Goal: Task Accomplishment & Management: Manage account settings

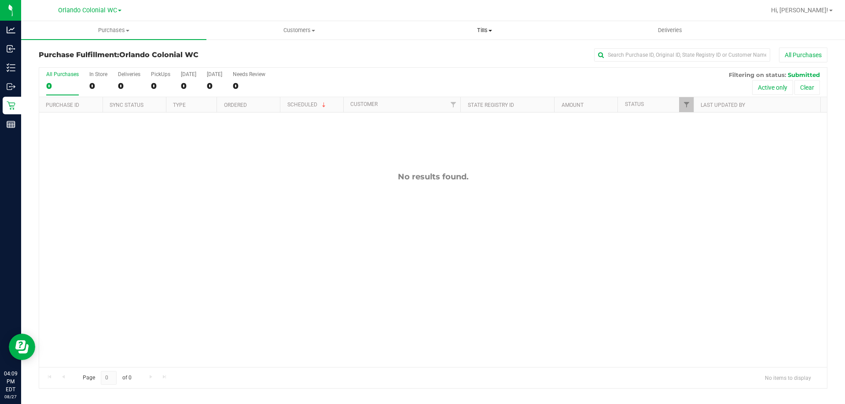
click at [483, 27] on span "Tills" at bounding box center [484, 30] width 184 height 8
click at [463, 56] on li "Manage tills" at bounding box center [484, 53] width 185 height 11
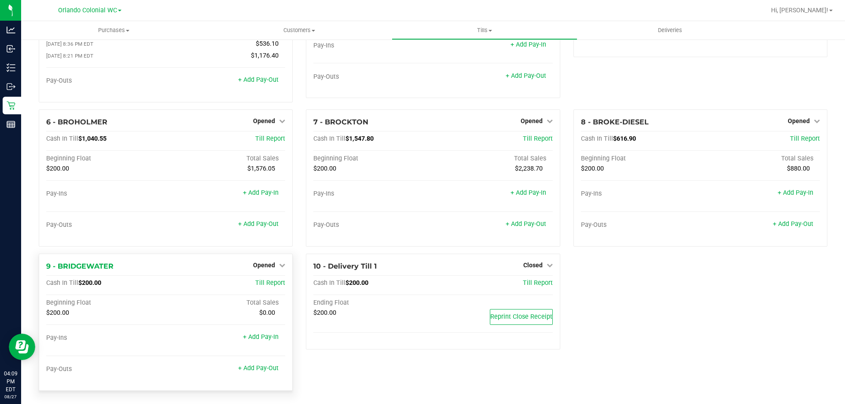
scroll to position [91, 0]
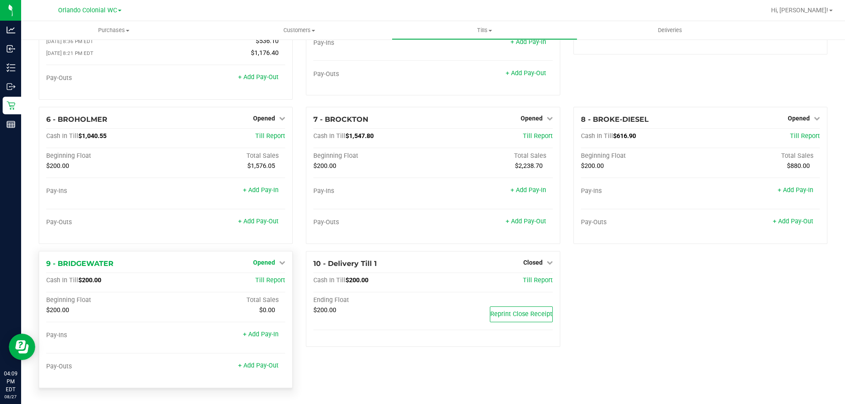
click at [268, 264] on span "Opened" at bounding box center [264, 262] width 22 height 7
click at [272, 278] on link "Close Till" at bounding box center [265, 280] width 24 height 7
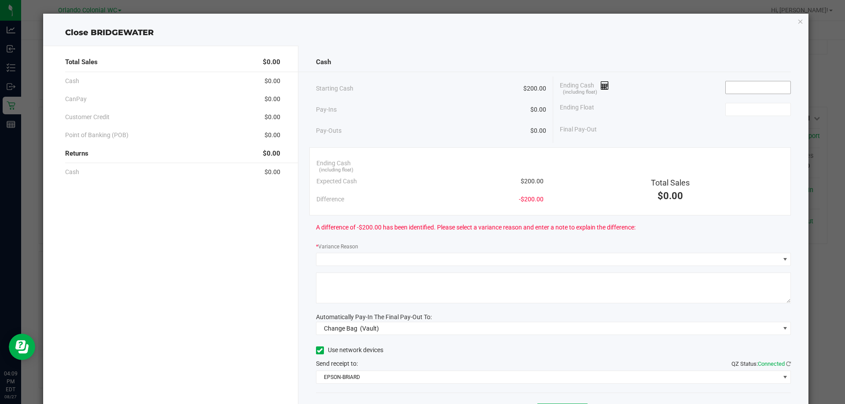
click at [760, 89] on input at bounding box center [758, 87] width 65 height 12
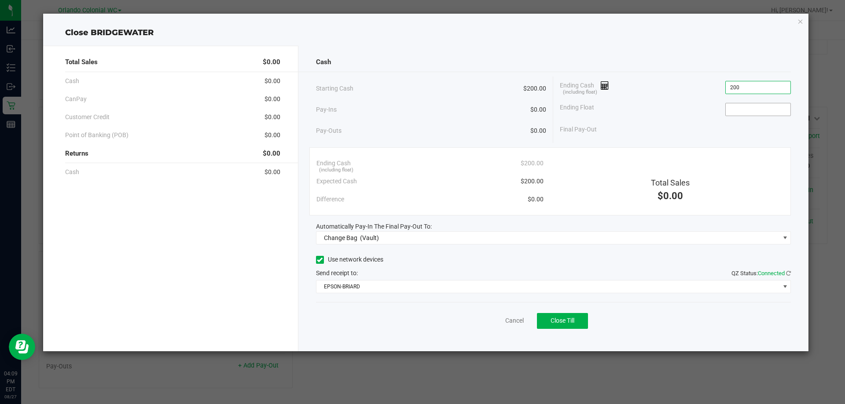
type input "$200.00"
click at [753, 107] on input at bounding box center [758, 109] width 65 height 12
type input "$200.00"
click at [703, 135] on div "Final Pay-Out $0.00" at bounding box center [675, 130] width 231 height 18
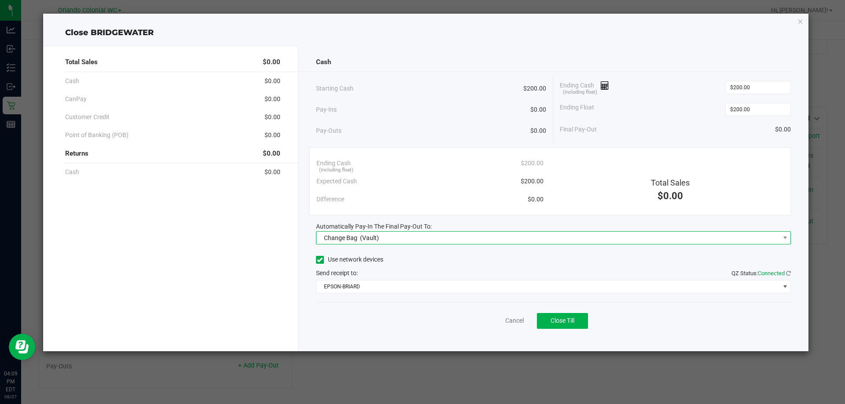
click at [437, 235] on span "Change Bag (Vault)" at bounding box center [547, 238] width 463 height 12
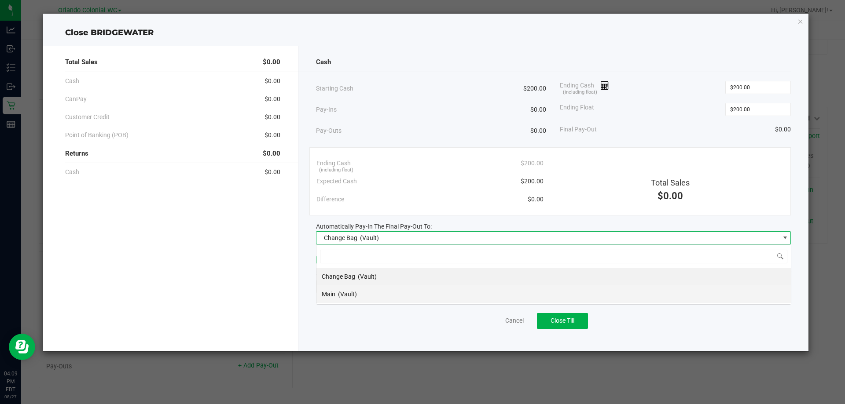
scroll to position [13, 475]
click at [379, 298] on li "Main (Vault)" at bounding box center [553, 295] width 474 height 18
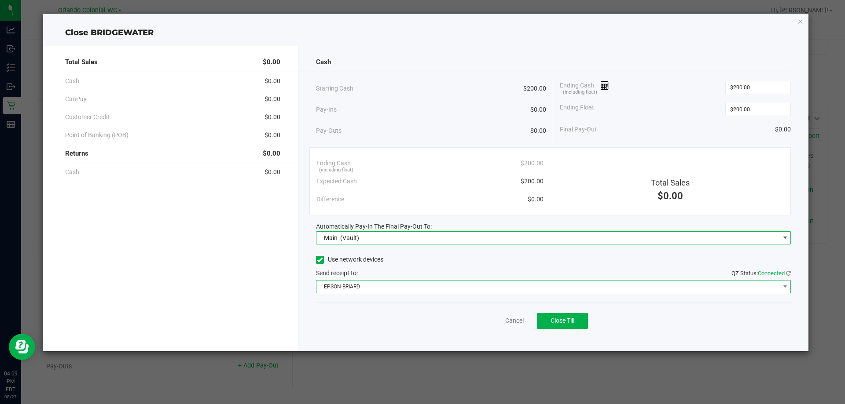
click at [387, 289] on span "EPSON-BRIARD" at bounding box center [547, 287] width 463 height 12
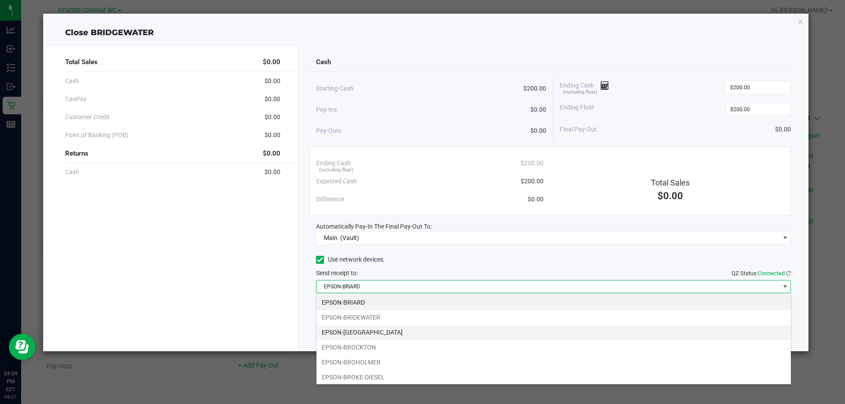
click at [376, 330] on li "EPSON-BRITTANY" at bounding box center [553, 332] width 474 height 15
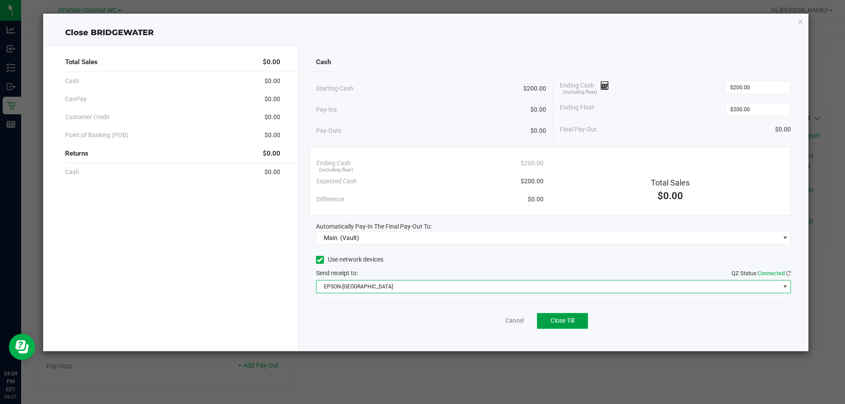
click at [578, 321] on button "Close Till" at bounding box center [562, 321] width 51 height 16
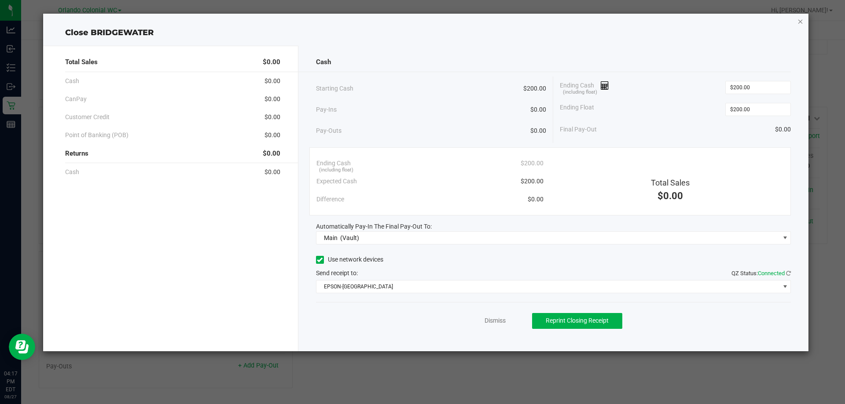
click at [800, 23] on icon "button" at bounding box center [800, 21] width 6 height 11
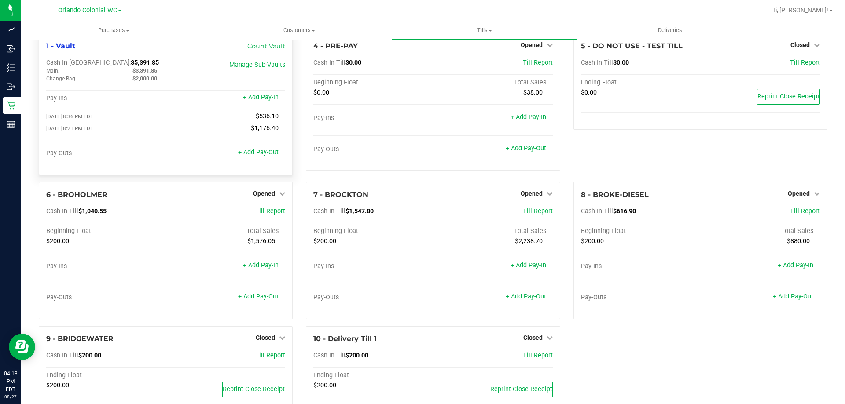
scroll to position [0, 0]
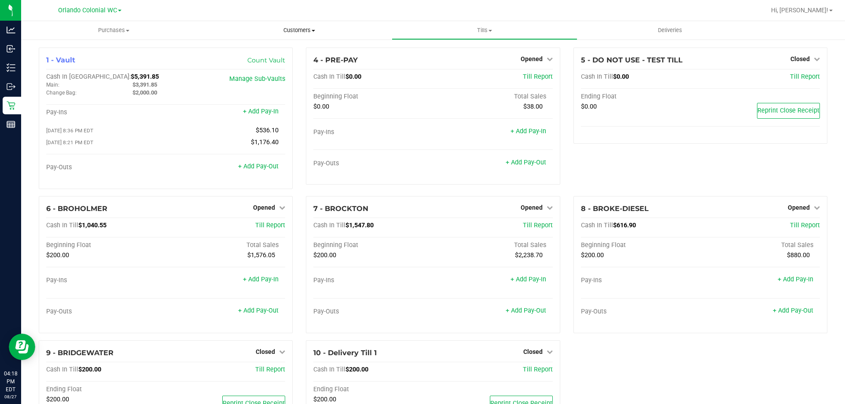
click at [290, 22] on uib-tab-heading "Customers All customers Add a new customer All physicians" at bounding box center [299, 31] width 184 height 18
click at [245, 50] on span "All customers" at bounding box center [237, 52] width 63 height 7
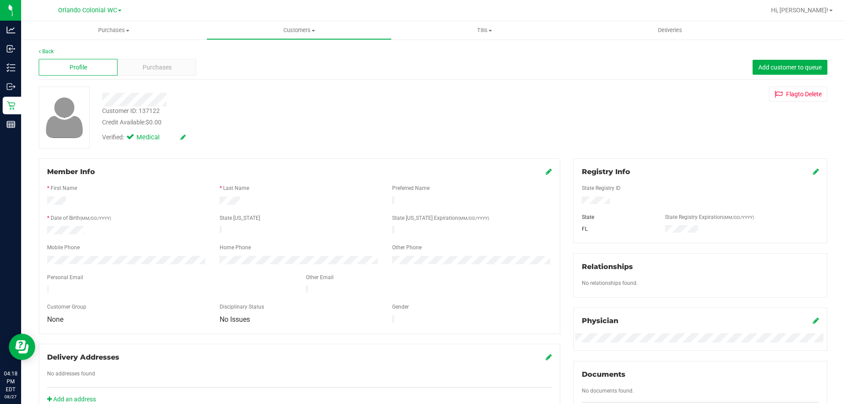
click at [119, 112] on div "Customer ID: 137122" at bounding box center [131, 110] width 58 height 9
click at [119, 111] on div "Customer ID: 137122" at bounding box center [131, 110] width 58 height 9
copy div "Customer ID: 137122"
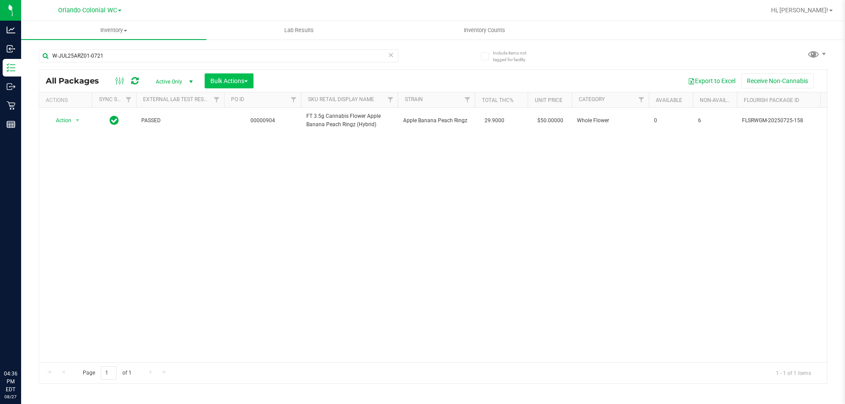
click at [0, 53] on div "Analytics Inbound Inventory Outbound Retail Reports 04:36 PM EDT 08/27/2025 08/…" at bounding box center [422, 202] width 845 height 404
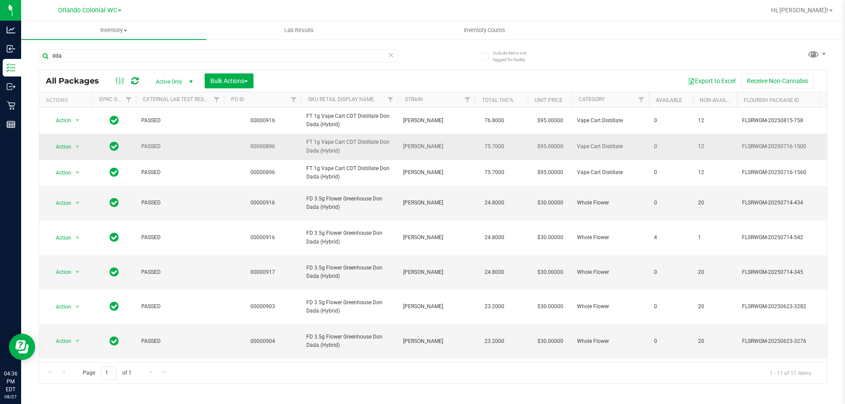
click at [335, 154] on span "FT 1g Vape Cart CDT Distillate Don Dada (Hybrid)" at bounding box center [349, 146] width 86 height 17
drag, startPoint x: 335, startPoint y: 154, endPoint x: 219, endPoint y: 141, distance: 116.5
click at [330, 154] on span "FT 1g Vape Cart CDT Distillate Don Dada (Hybrid)" at bounding box center [349, 146] width 86 height 17
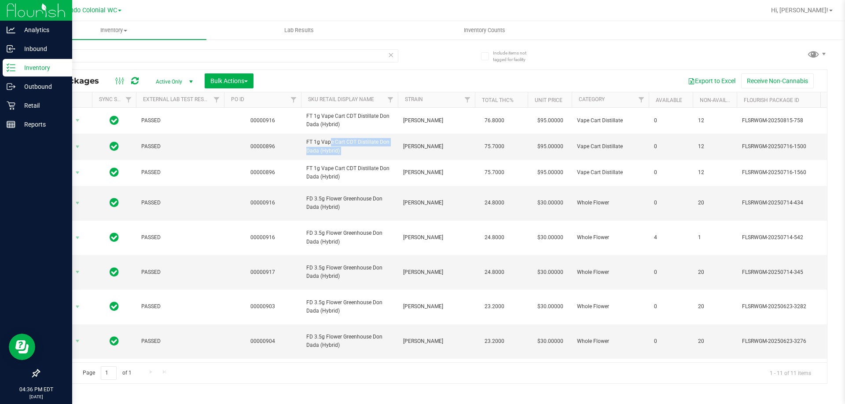
copy tr "FT 1g Vape Cart CDT Distillate Don Dada (Hybrid)"
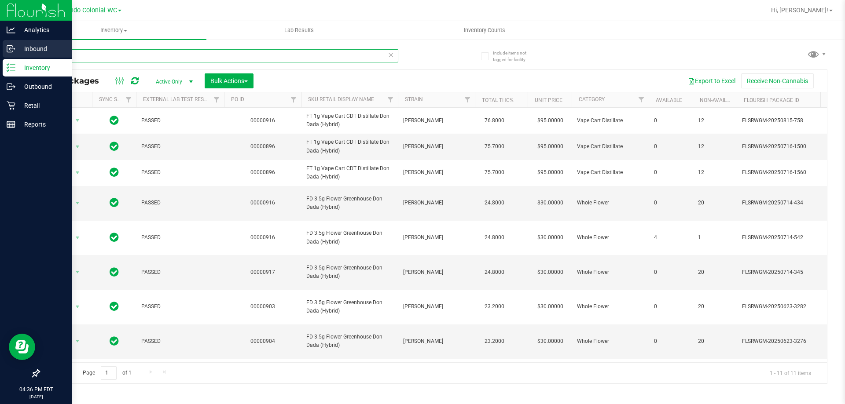
drag, startPoint x: 71, startPoint y: 56, endPoint x: 52, endPoint y: 49, distance: 20.3
click at [0, 56] on div "Analytics Inbound Inventory Outbound Retail Reports 04:36 PM EDT 08/27/2025 08/…" at bounding box center [422, 202] width 845 height 404
paste input "FT 1g Vape Cart CDT Distillate Don Dada (Hybrid)"
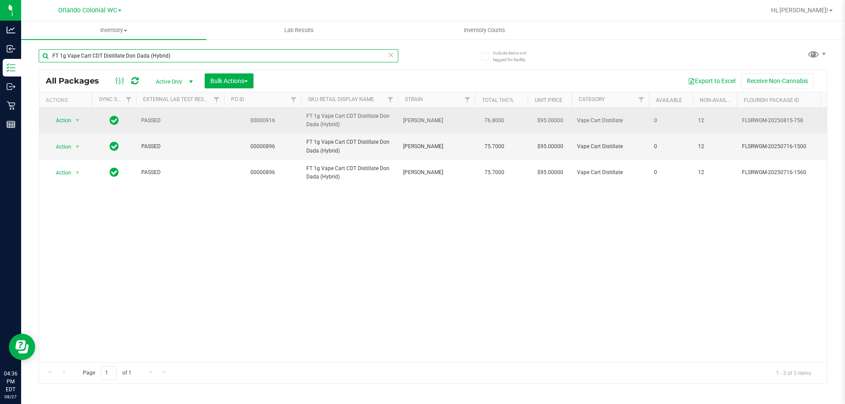
type input "FT 1g Vape Cart CDT Distillate Don Dada (Hybrid)"
click at [68, 120] on span "Action" at bounding box center [60, 120] width 24 height 12
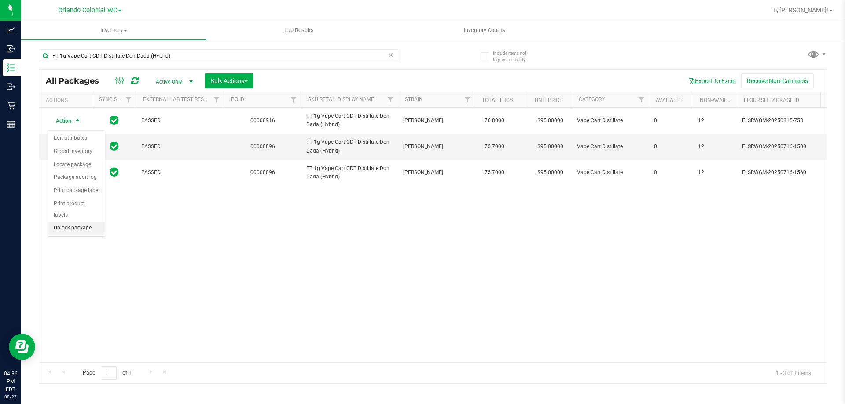
click at [88, 222] on li "Unlock package" at bounding box center [76, 228] width 56 height 13
click at [212, 279] on div "Action Action Adjust qty Create package Edit attributes Global inventory Locate…" at bounding box center [433, 235] width 788 height 255
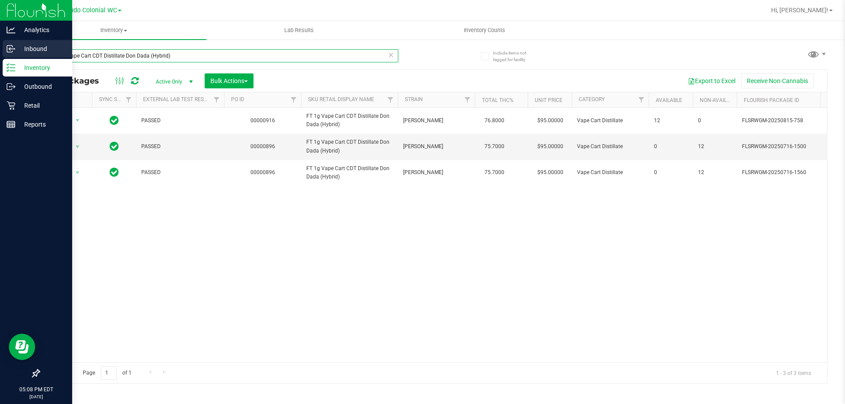
drag, startPoint x: 176, startPoint y: 59, endPoint x: 0, endPoint y: 55, distance: 176.5
click at [0, 55] on div "Analytics Inbound Inventory Outbound Retail Reports 05:08 PM EDT 08/27/2025 08/…" at bounding box center [422, 202] width 845 height 404
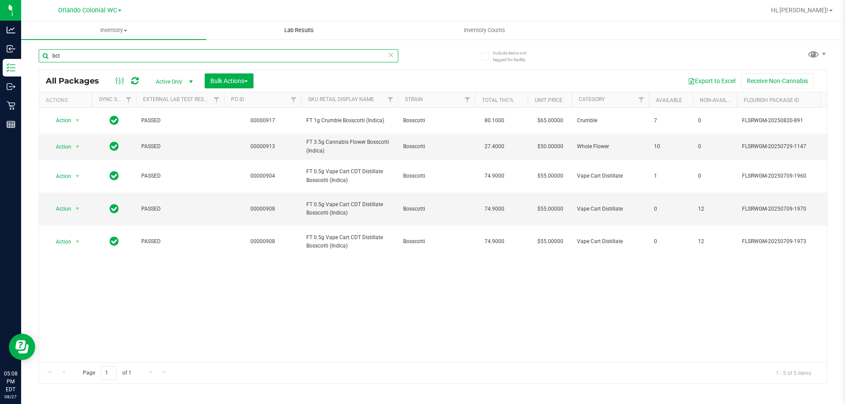
drag, startPoint x: 80, startPoint y: 58, endPoint x: 225, endPoint y: 26, distance: 148.3
click at [0, 33] on div "Analytics Inbound Inventory Outbound Retail Reports 05:08 PM EDT 08/27/2025 08/…" at bounding box center [422, 202] width 845 height 404
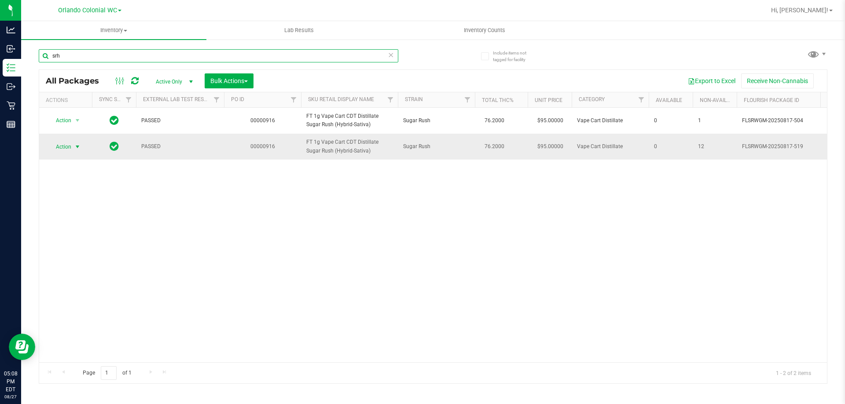
type input "srh"
click at [62, 153] on span "Action" at bounding box center [60, 147] width 24 height 12
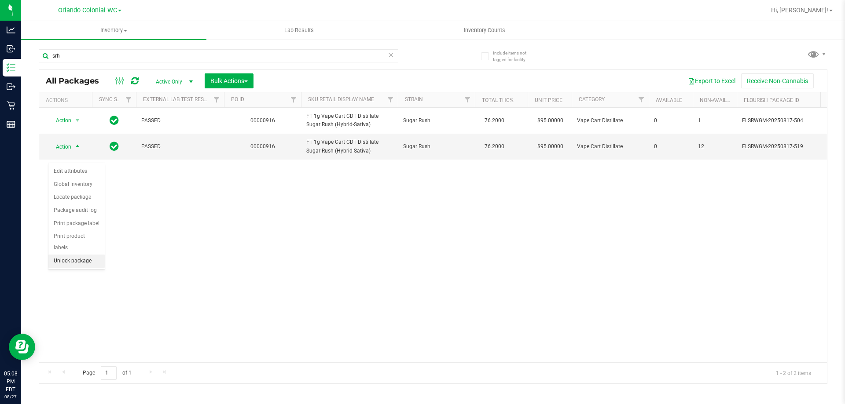
click at [88, 255] on li "Unlock package" at bounding box center [76, 261] width 56 height 13
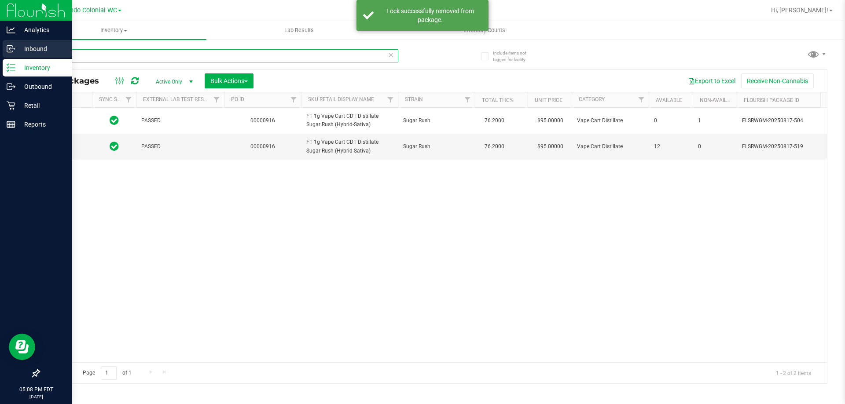
drag, startPoint x: 91, startPoint y: 56, endPoint x: 0, endPoint y: 52, distance: 90.7
click at [0, 52] on div "Analytics Inbound Inventory Outbound Retail Reports 05:08 PM EDT 08/27/2025 08/…" at bounding box center [422, 202] width 845 height 404
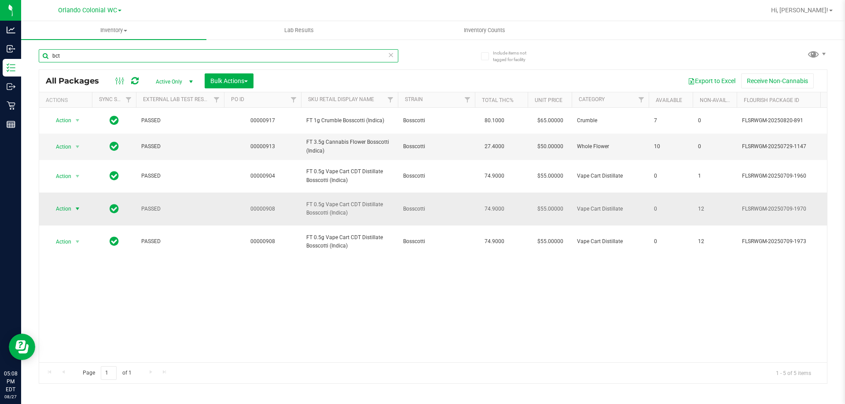
type input "bct"
click at [69, 208] on span "Action" at bounding box center [60, 209] width 24 height 12
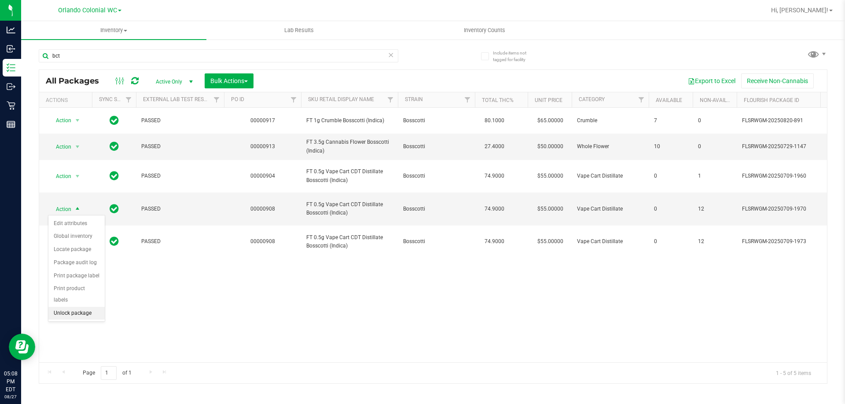
click at [82, 307] on li "Unlock package" at bounding box center [76, 313] width 56 height 13
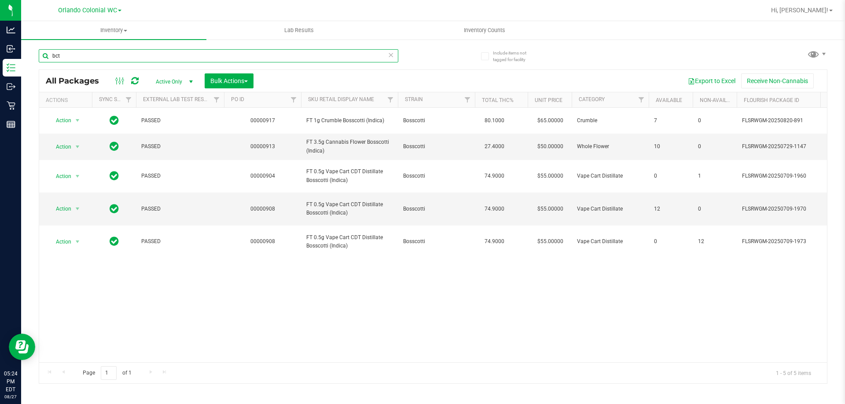
drag, startPoint x: 115, startPoint y: 50, endPoint x: 176, endPoint y: 50, distance: 60.7
click at [0, 50] on div "Analytics Inbound Inventory Outbound Retail Reports 05:24 PM EDT 08/27/2025 08/…" at bounding box center [422, 202] width 845 height 404
paste input "FT 3.5g Cannabis Flower Top Gear (Indica)"
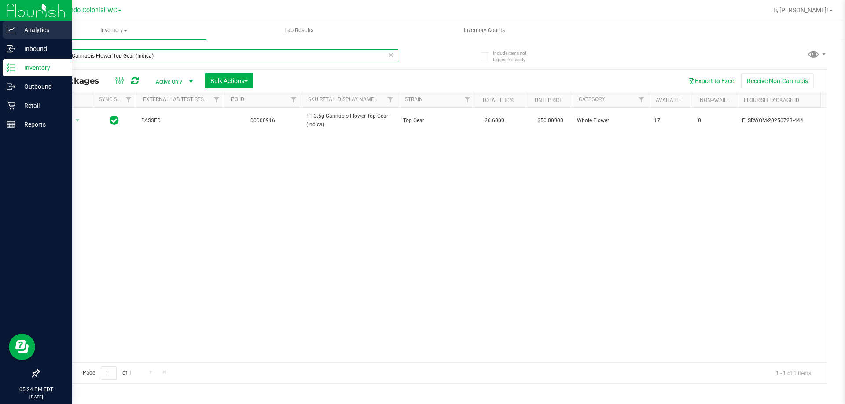
drag, startPoint x: 170, startPoint y: 51, endPoint x: 39, endPoint y: 37, distance: 132.3
click at [0, 50] on div "Analytics Inbound Inventory Outbound Retail Reports 05:24 PM EDT 08/27/2025 08/…" at bounding box center [422, 202] width 845 height 404
paste input "0.5g Vape Cart CDT Distillate Don Dada (Hybrid"
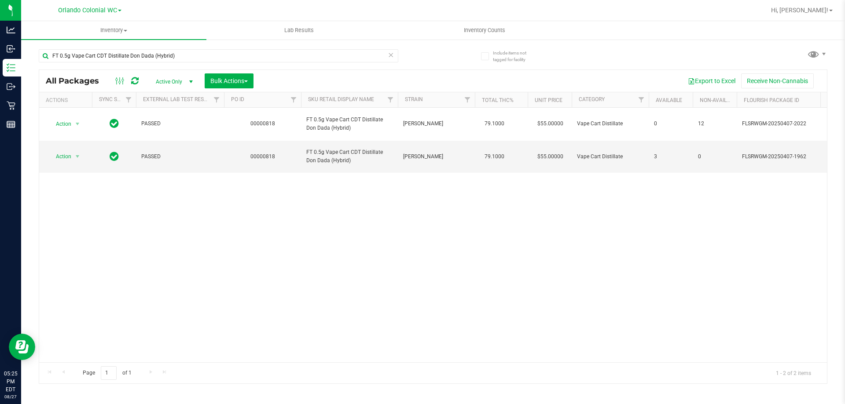
click at [543, 227] on div "Action Action Edit attributes Global inventory Locate package Package audit log…" at bounding box center [433, 235] width 788 height 255
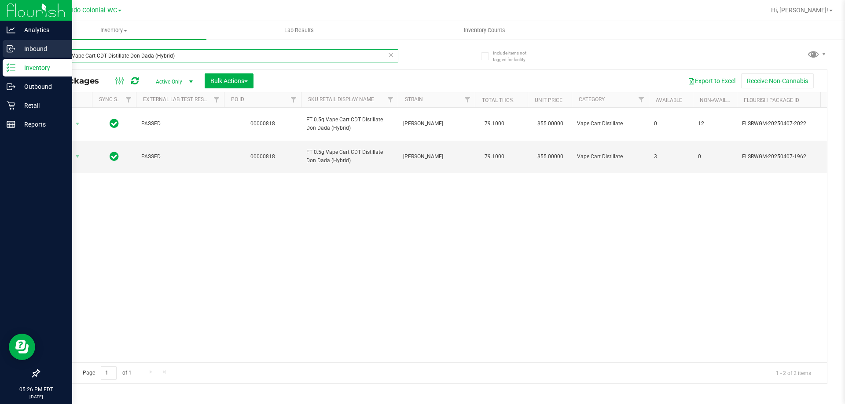
drag, startPoint x: 0, startPoint y: 56, endPoint x: 40, endPoint y: 54, distance: 39.7
click at [0, 56] on div "Analytics Inbound Inventory Outbound Retail Reports 05:26 PM EDT 08/27/2025 08/…" at bounding box center [422, 202] width 845 height 404
paste input "Cookie Popz"
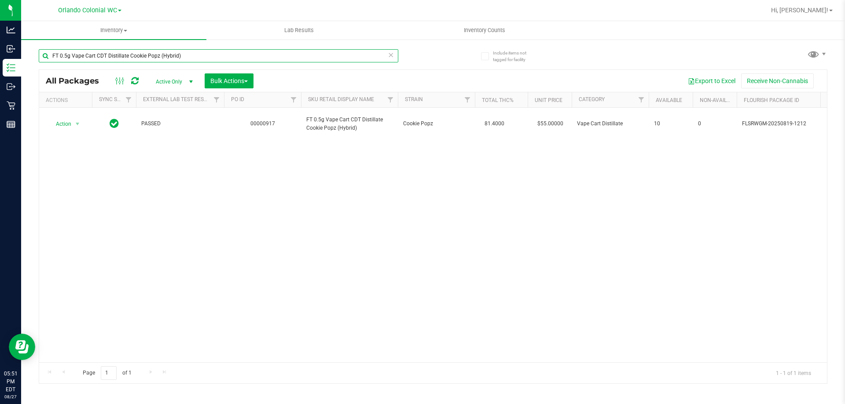
drag, startPoint x: 206, startPoint y: 50, endPoint x: 0, endPoint y: -31, distance: 221.1
click at [0, 0] on html "Analytics Inbound Inventory Outbound Retail Reports 05:51 PM EDT 08/27/2025 08/…" at bounding box center [422, 202] width 845 height 404
type input "s"
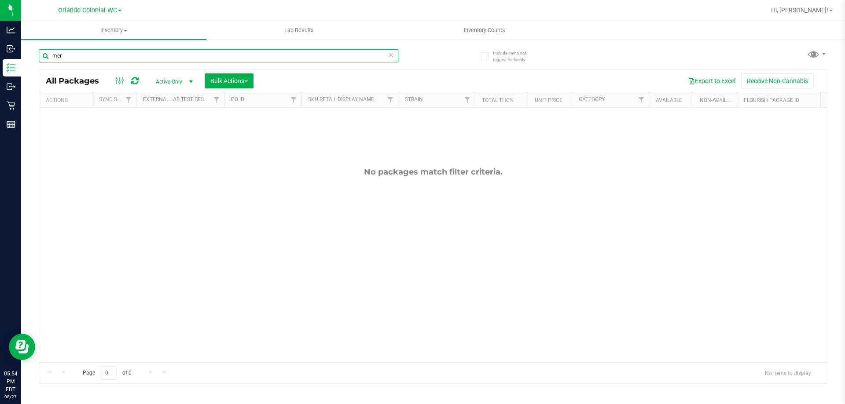
type input "mer"
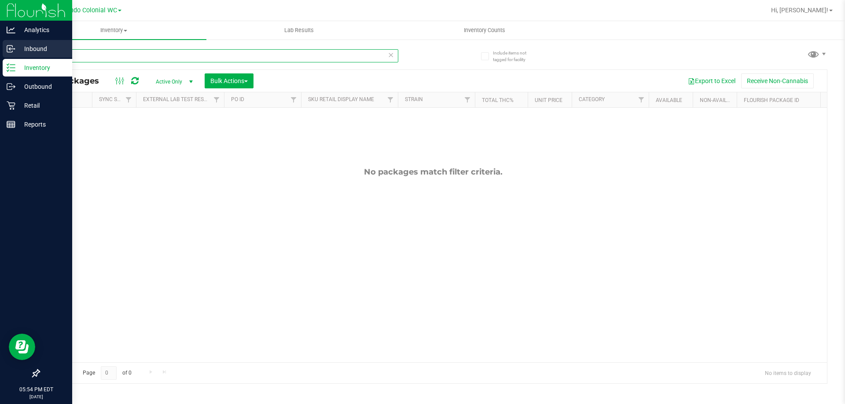
drag, startPoint x: 81, startPoint y: 53, endPoint x: 0, endPoint y: 53, distance: 80.5
click at [0, 53] on div "Analytics Inbound Inventory Outbound Retail Reports 05:54 PM EDT 08/27/2025 08/…" at bounding box center [422, 202] width 845 height 404
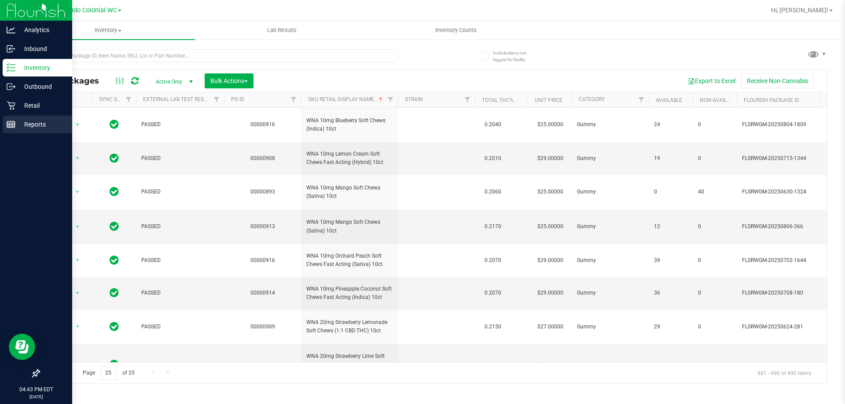
scroll to position [99, 0]
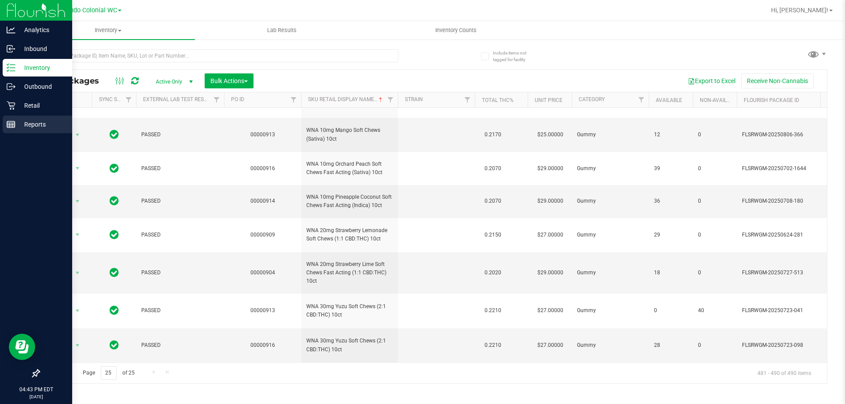
click at [38, 124] on p "Reports" at bounding box center [41, 124] width 53 height 11
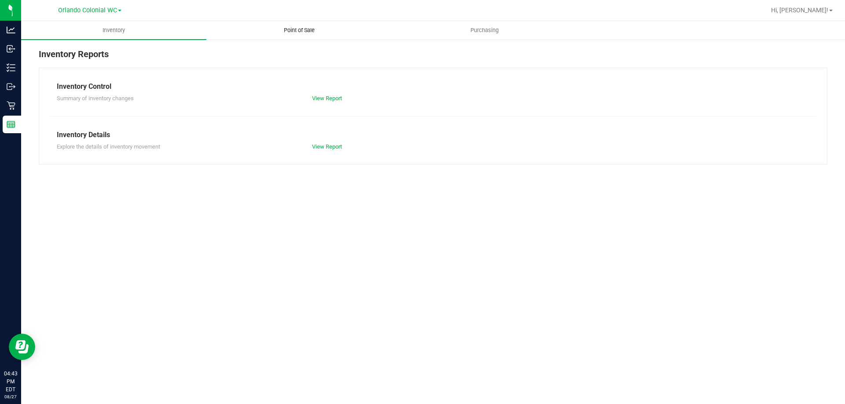
click at [305, 28] on span "Point of Sale" at bounding box center [299, 30] width 55 height 8
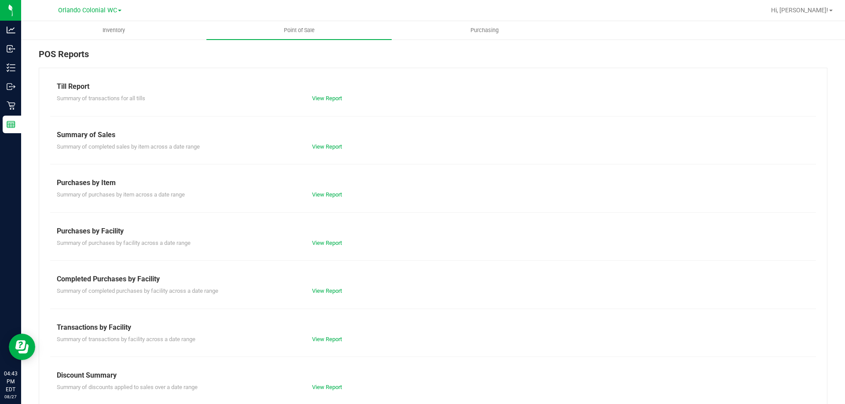
click at [332, 142] on div "Summary of completed sales by item across a date range View Report" at bounding box center [433, 145] width 766 height 11
click at [333, 146] on link "View Report" at bounding box center [327, 146] width 30 height 7
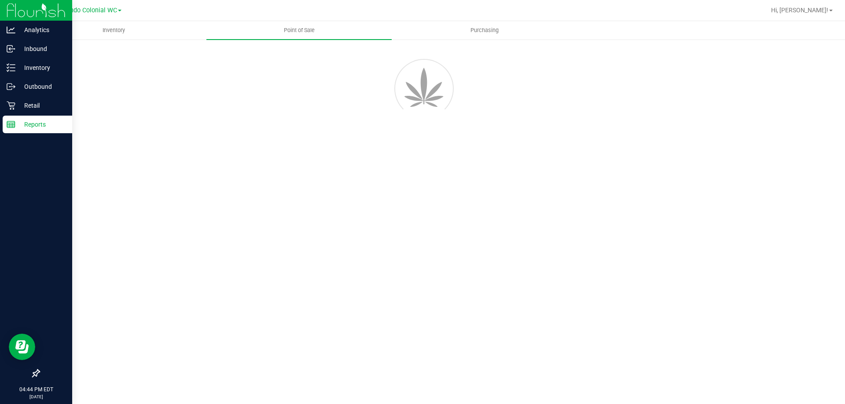
click at [7, 125] on icon at bounding box center [11, 124] width 9 height 9
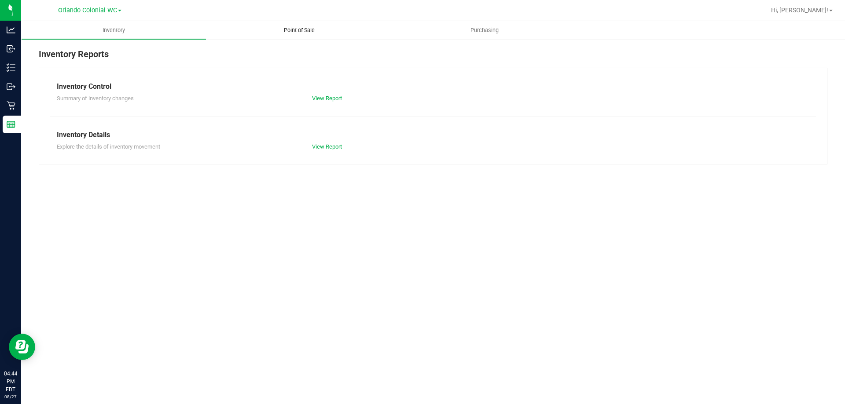
click at [283, 33] on span "Point of Sale" at bounding box center [299, 30] width 55 height 8
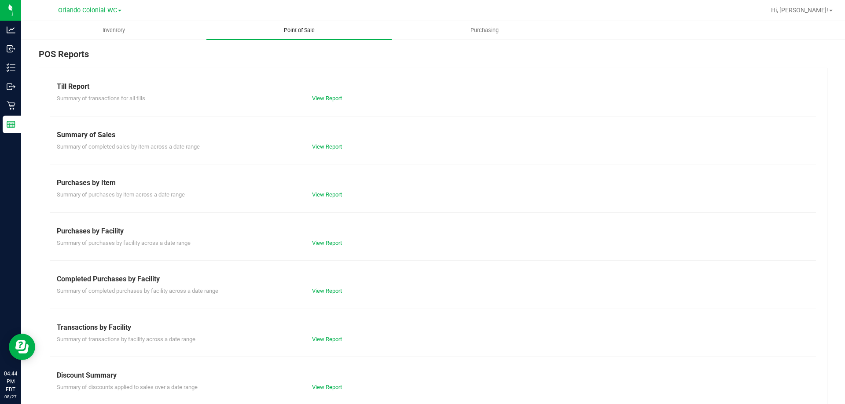
click at [295, 31] on span "Point of Sale" at bounding box center [299, 30] width 55 height 8
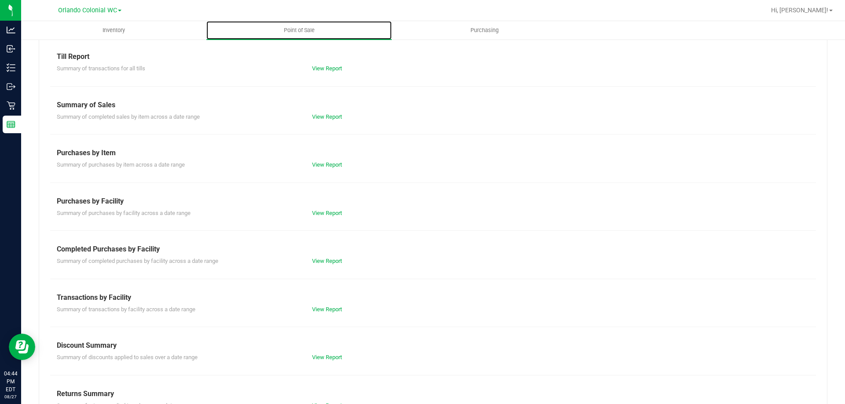
scroll to position [58, 0]
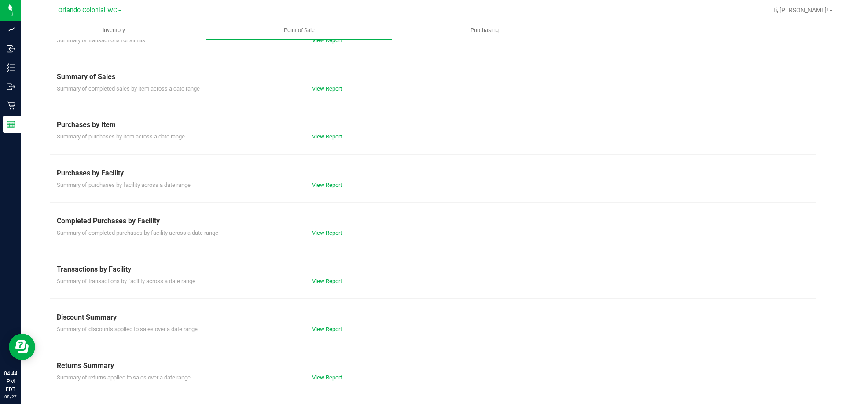
click at [326, 283] on link "View Report" at bounding box center [327, 281] width 30 height 7
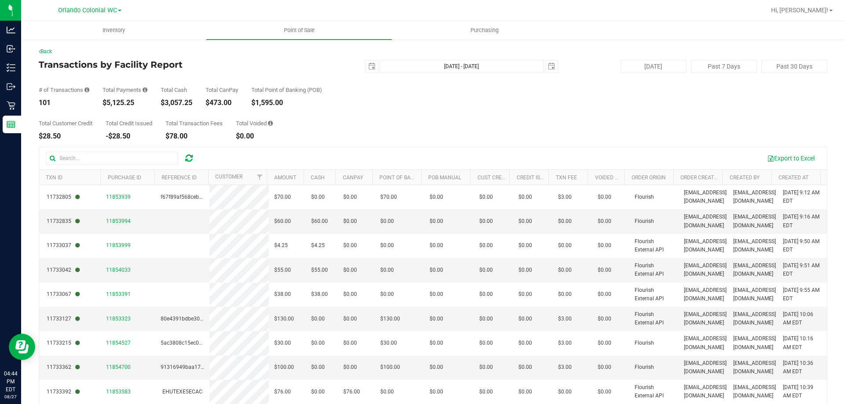
click at [314, 126] on div "Total Customer Credit $28.50 Total Credit Issued -$28.50 Total Transaction Fees…" at bounding box center [433, 122] width 789 height 33
click at [45, 51] on link "Back" at bounding box center [45, 51] width 13 height 6
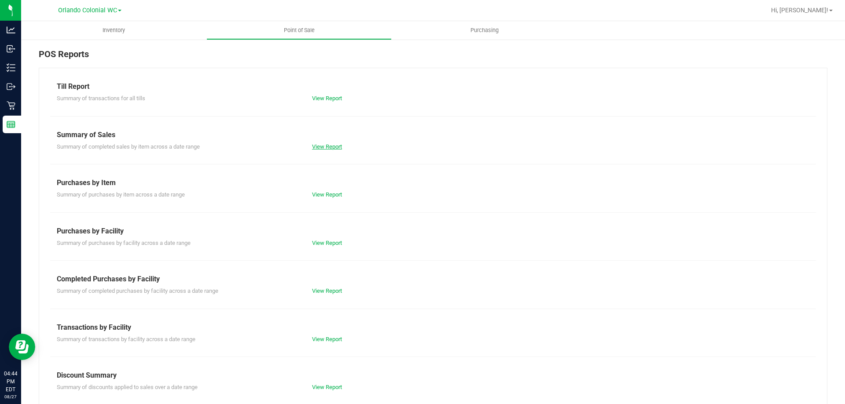
click at [329, 145] on link "View Report" at bounding box center [327, 146] width 30 height 7
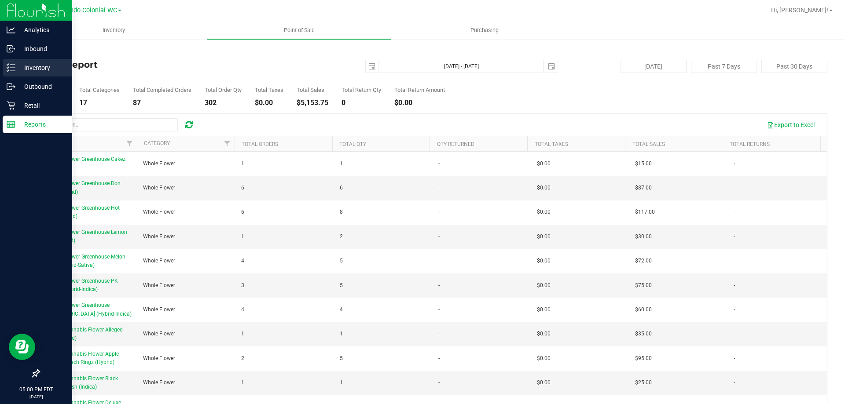
click at [14, 66] on icon at bounding box center [11, 67] width 9 height 9
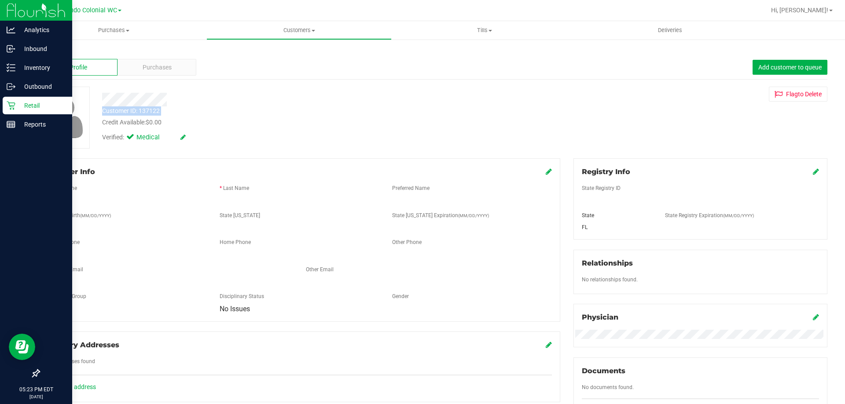
click at [36, 104] on p "Retail" at bounding box center [41, 105] width 53 height 11
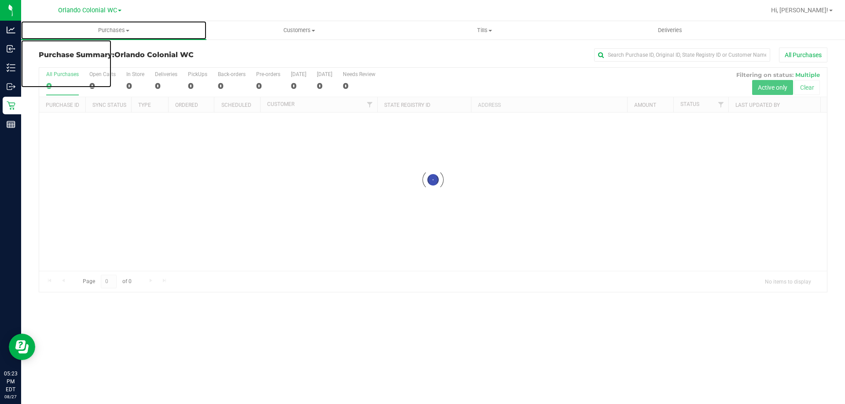
click at [118, 30] on span "Purchases" at bounding box center [113, 30] width 185 height 8
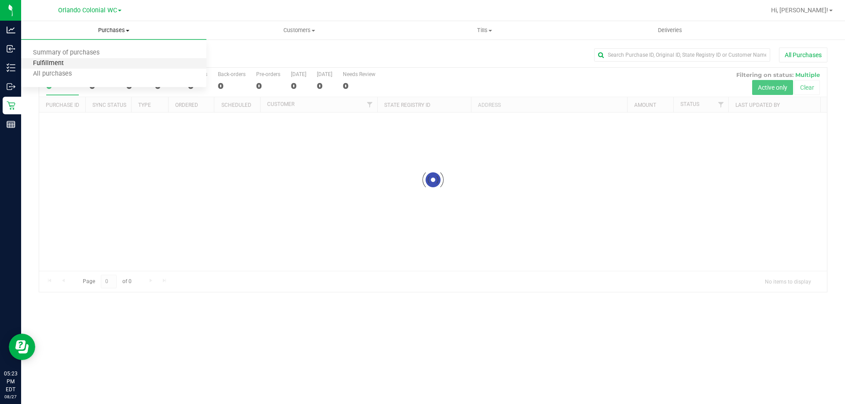
click at [69, 67] on span "Fulfillment" at bounding box center [48, 63] width 55 height 7
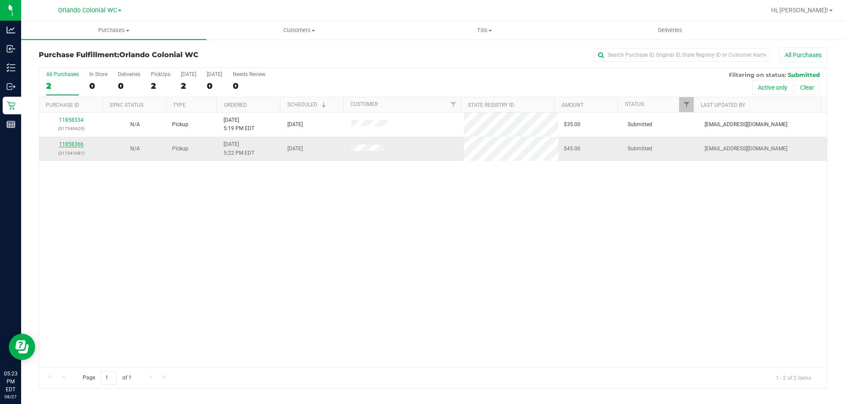
click at [73, 144] on link "11858366" at bounding box center [71, 144] width 25 height 6
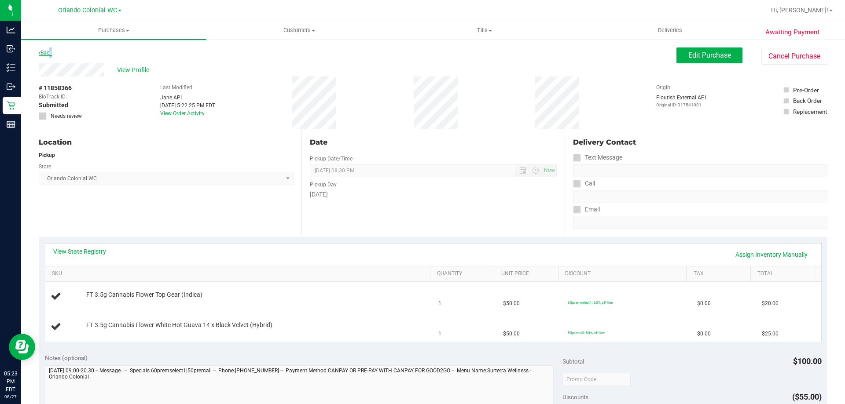
click at [49, 54] on link "Back" at bounding box center [45, 53] width 13 height 6
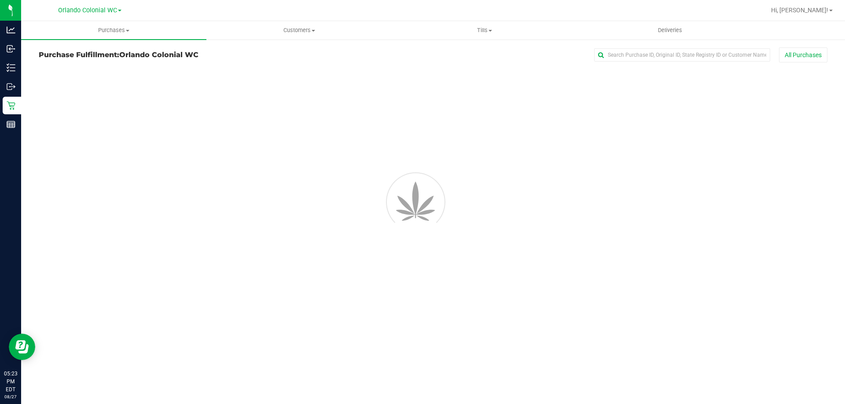
click at [49, 54] on h3 "Purchase Fulfillment: Orlando Colonial WC" at bounding box center [170, 55] width 263 height 8
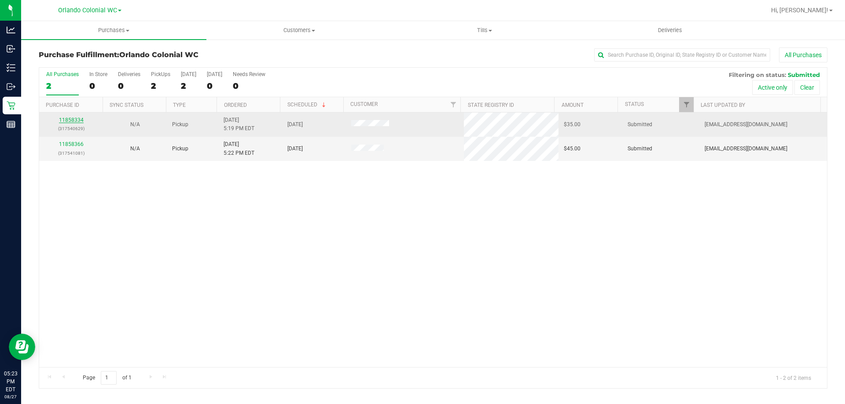
click at [74, 120] on link "11858334" at bounding box center [71, 120] width 25 height 6
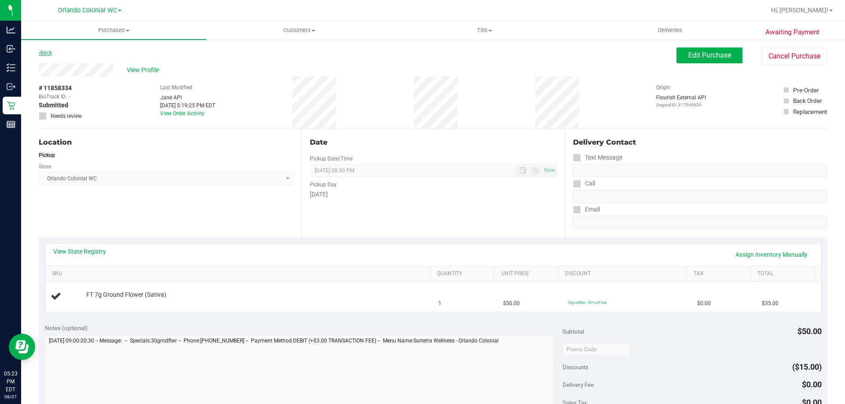
click at [44, 51] on link "Back" at bounding box center [45, 53] width 13 height 6
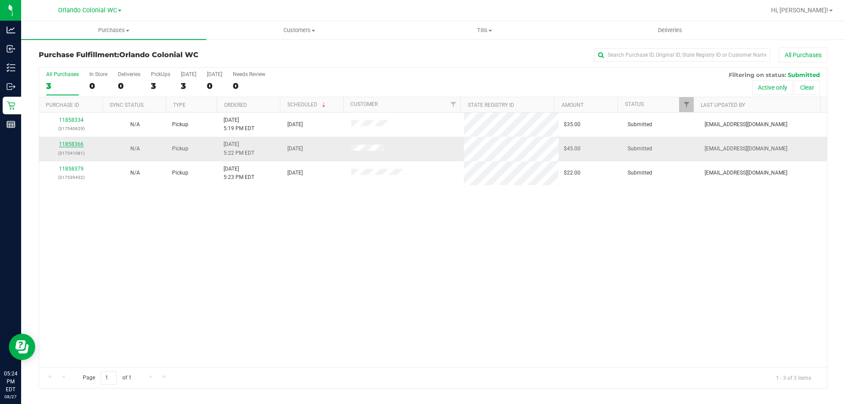
click at [70, 144] on link "11858366" at bounding box center [71, 144] width 25 height 6
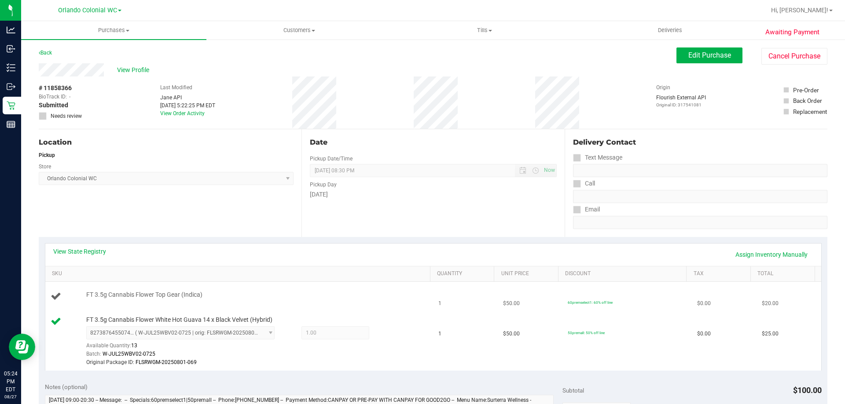
click at [174, 294] on span "FT 3.5g Cannabis Flower Top Gear (Indica)" at bounding box center [144, 295] width 116 height 8
copy div "FT 3.5g Cannabis Flower Top Gear (Indica)"
click at [52, 52] on link "Back" at bounding box center [45, 53] width 13 height 6
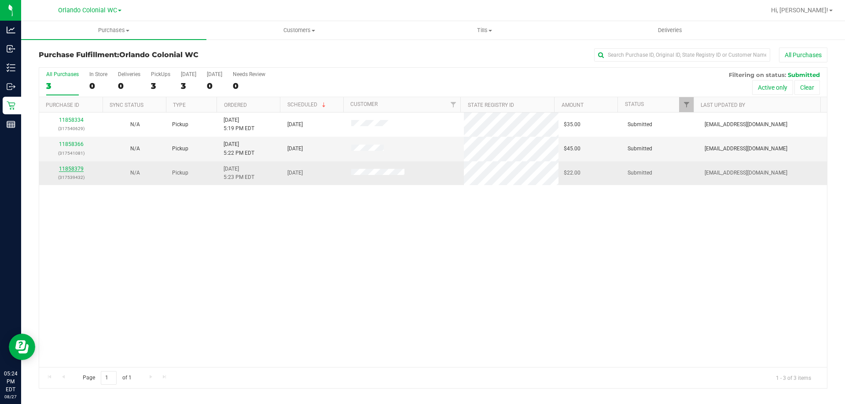
click at [76, 168] on link "11858379" at bounding box center [71, 169] width 25 height 6
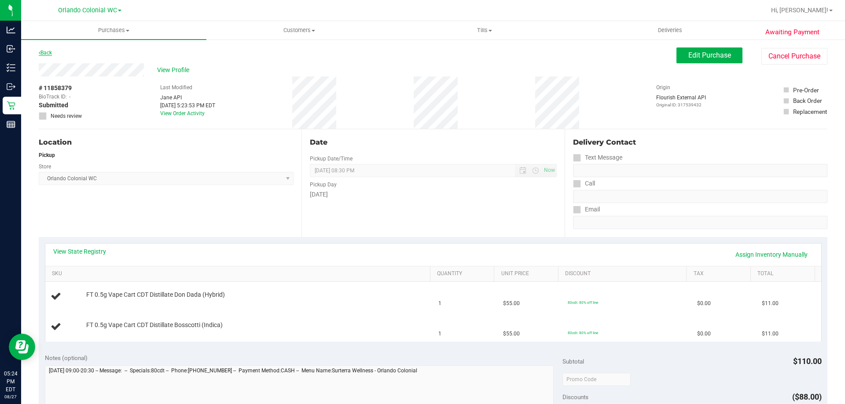
click at [45, 52] on link "Back" at bounding box center [45, 53] width 13 height 6
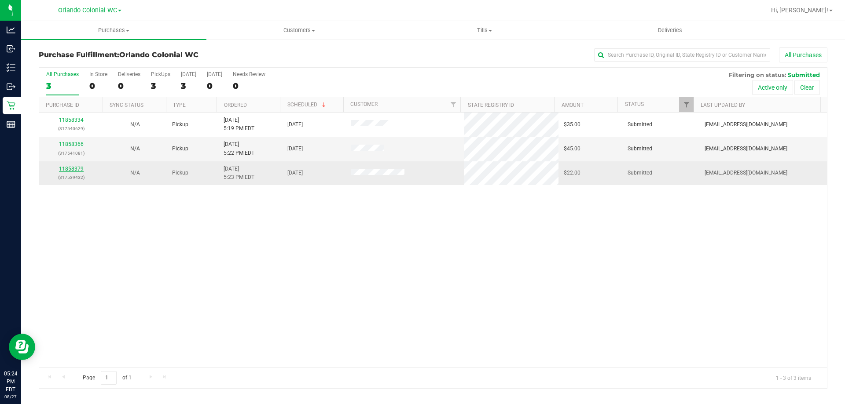
click at [74, 170] on link "11858379" at bounding box center [71, 169] width 25 height 6
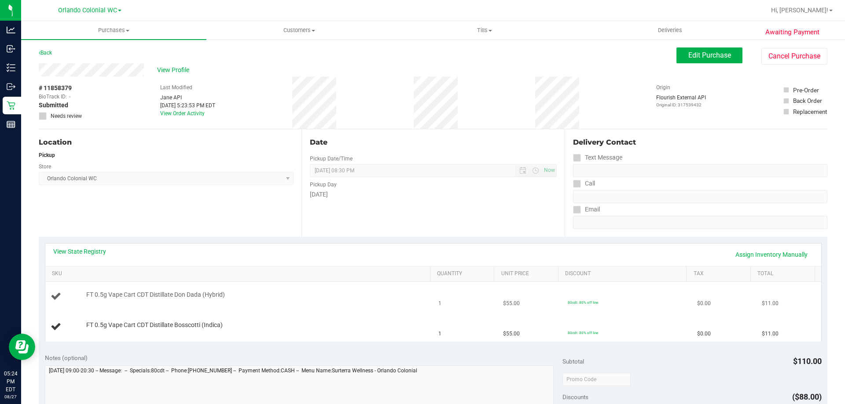
click at [132, 291] on span "FT 0.5g Vape Cart CDT Distillate Don Dada (Hybrid)" at bounding box center [155, 295] width 139 height 8
click at [132, 290] on td "FT 0.5g Vape Cart CDT Distillate Don Dada (Hybrid)" at bounding box center [239, 297] width 388 height 30
copy div "FT 0.5g Vape Cart CDT Distillate Don Dada (Hybrid)"
click at [34, 58] on div "Awaiting Payment Back Edit Purchase Cancel Purchase View Profile # 11858379 Bio…" at bounding box center [433, 384] width 824 height 690
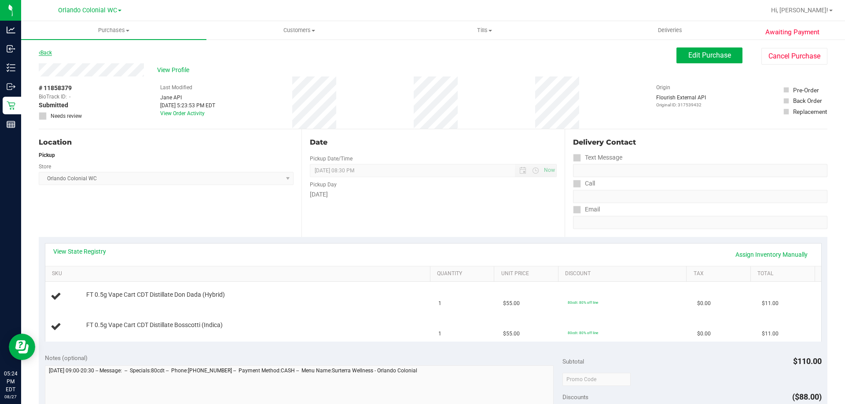
click at [40, 54] on icon at bounding box center [40, 52] width 2 height 5
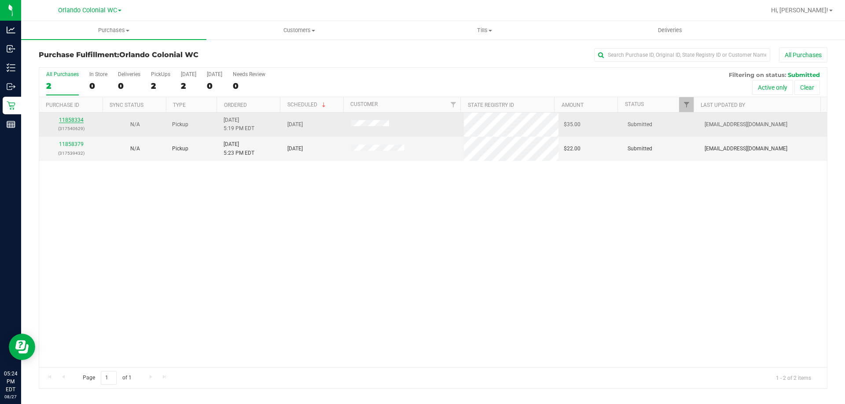
click at [73, 121] on link "11858334" at bounding box center [71, 120] width 25 height 6
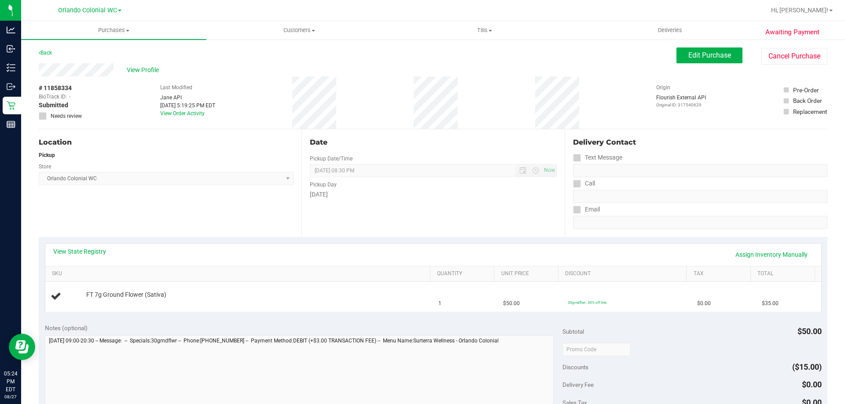
click at [47, 56] on div "Back" at bounding box center [45, 53] width 13 height 11
click at [50, 51] on link "Back" at bounding box center [45, 53] width 13 height 6
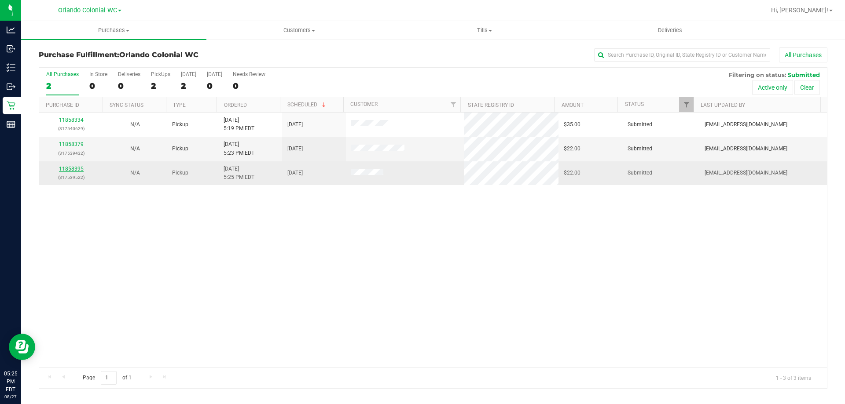
click at [77, 170] on link "11858395" at bounding box center [71, 169] width 25 height 6
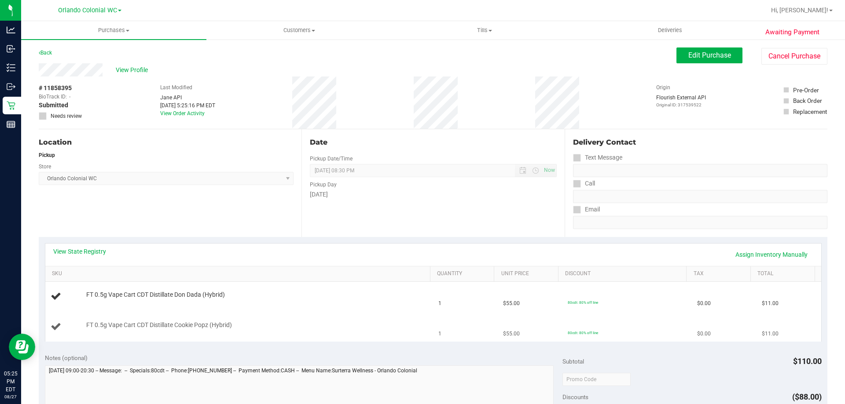
click at [171, 328] on span "FT 0.5g Vape Cart CDT Distillate Cookie Popz (Hybrid)" at bounding box center [159, 325] width 146 height 8
copy div "FT 0.5g Vape Cart CDT Distillate Cookie Popz (Hybrid)"
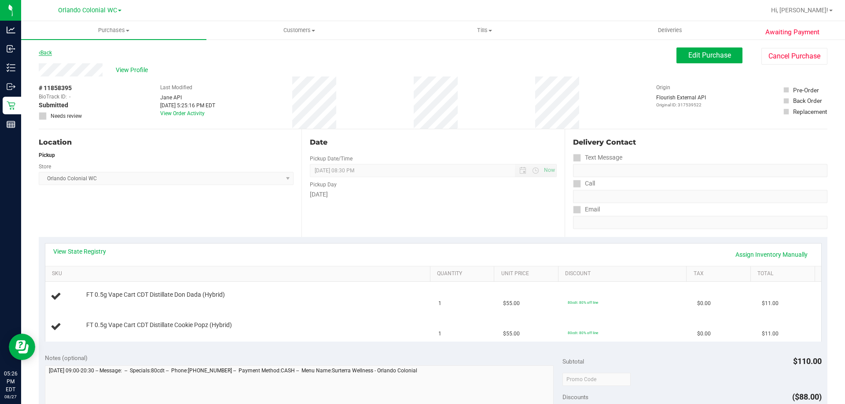
click at [51, 51] on link "Back" at bounding box center [45, 53] width 13 height 6
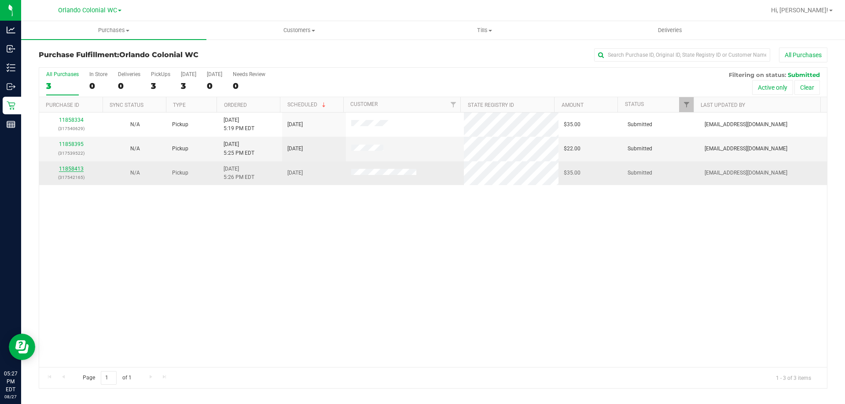
click at [78, 170] on link "11858413" at bounding box center [71, 169] width 25 height 6
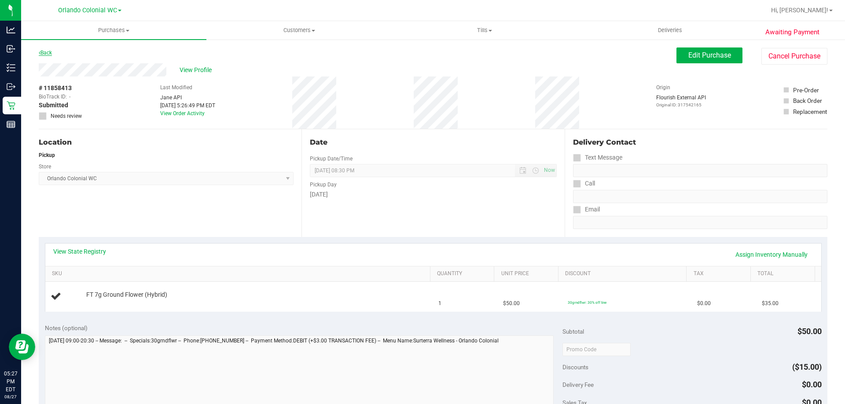
click at [50, 53] on link "Back" at bounding box center [45, 53] width 13 height 6
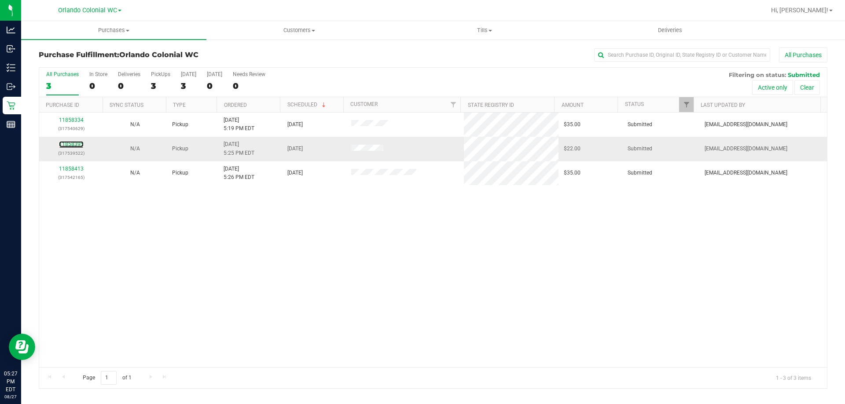
click at [69, 141] on div "11858395 (317539522)" at bounding box center [70, 148] width 53 height 17
click at [76, 143] on link "11858395" at bounding box center [71, 144] width 25 height 6
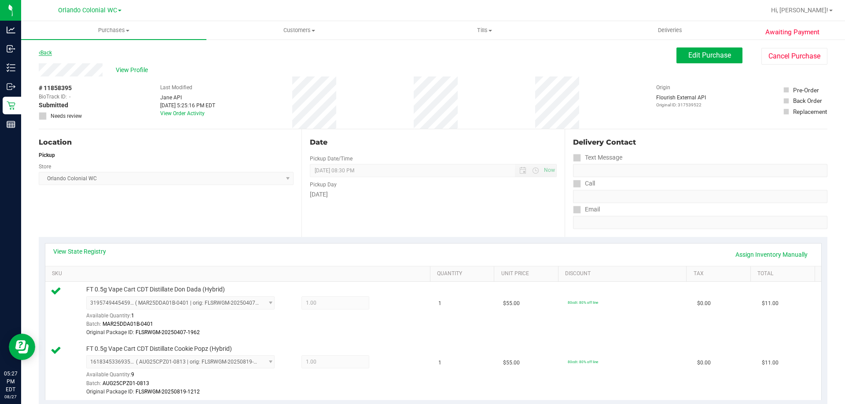
click at [48, 53] on link "Back" at bounding box center [45, 53] width 13 height 6
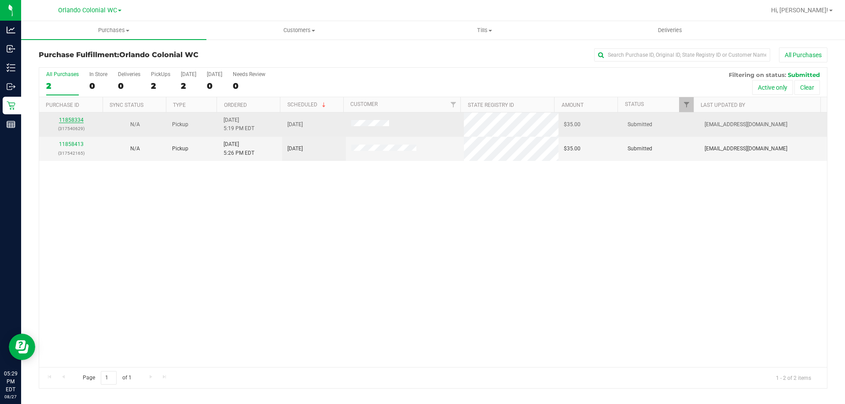
click at [72, 119] on link "11858334" at bounding box center [71, 120] width 25 height 6
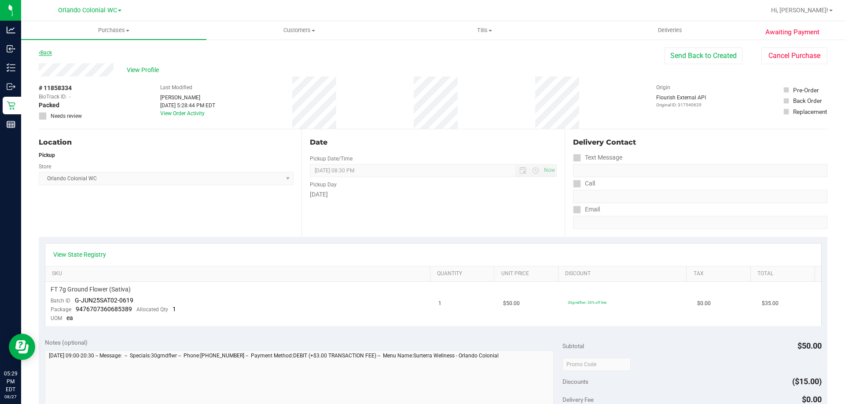
click at [48, 51] on link "Back" at bounding box center [45, 53] width 13 height 6
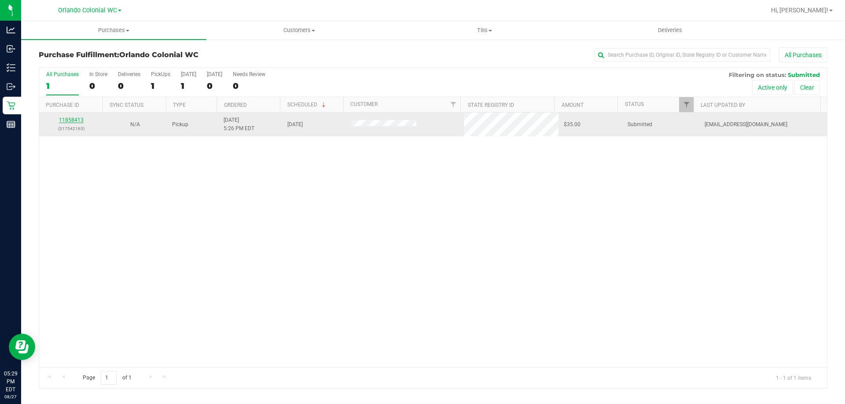
click at [69, 121] on link "11858413" at bounding box center [71, 120] width 25 height 6
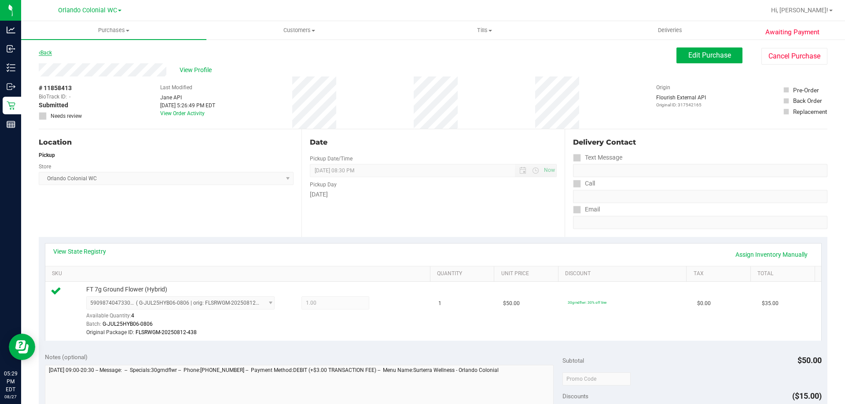
click at [44, 53] on link "Back" at bounding box center [45, 53] width 13 height 6
